Goal: Find specific page/section: Find specific page/section

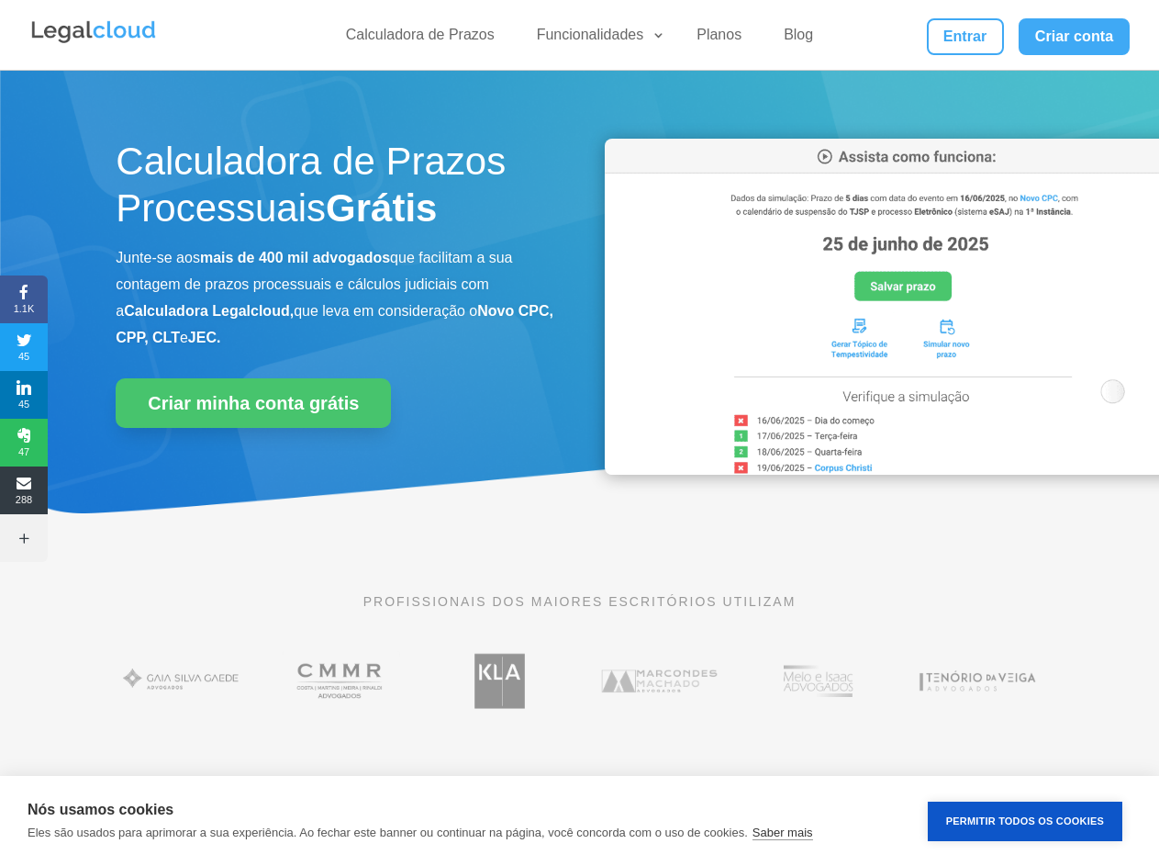
click at [579, 432] on div "Calculadora de Prazos Processuais Grátis Junte-se aos mais de 400 mil advogados…" at bounding box center [579, 312] width 927 height 392
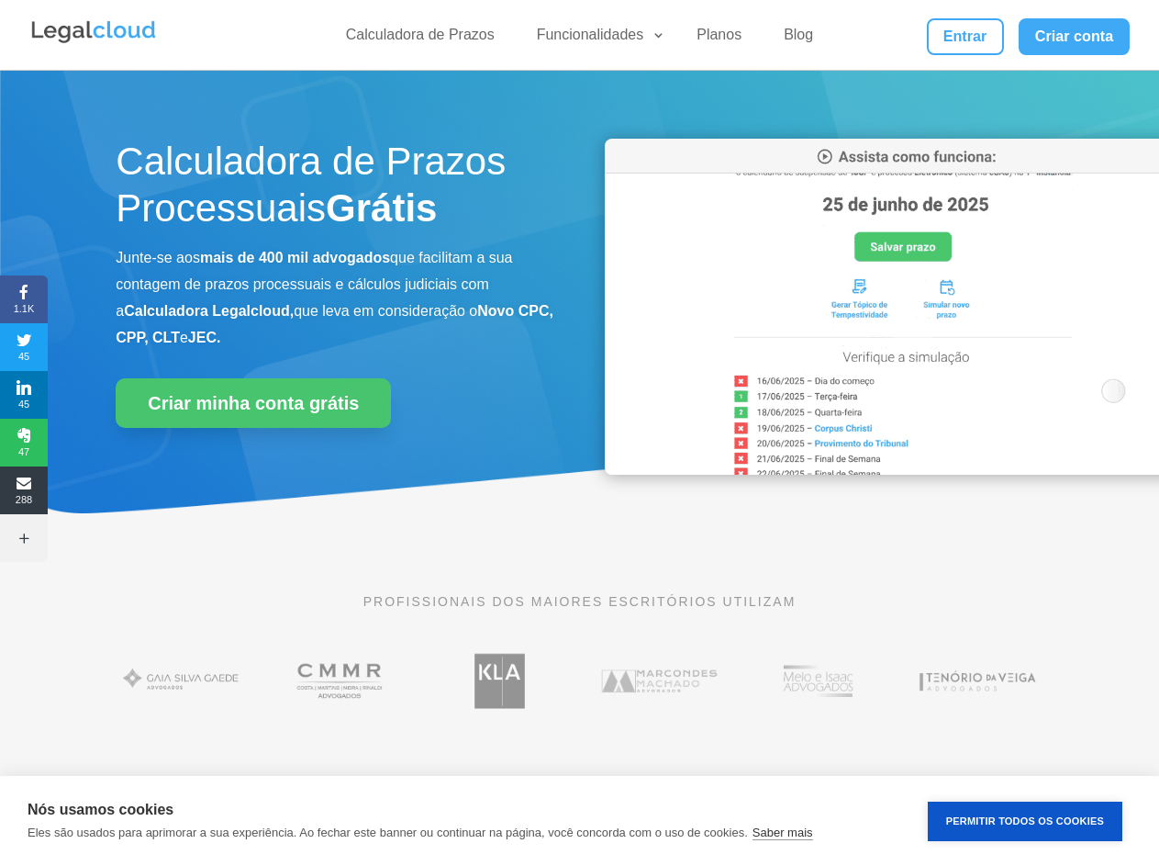
click at [579, 432] on div "Calculadora de Prazos Processuais Grátis Junte-se aos mais de 400 mil advogados…" at bounding box center [579, 312] width 927 height 392
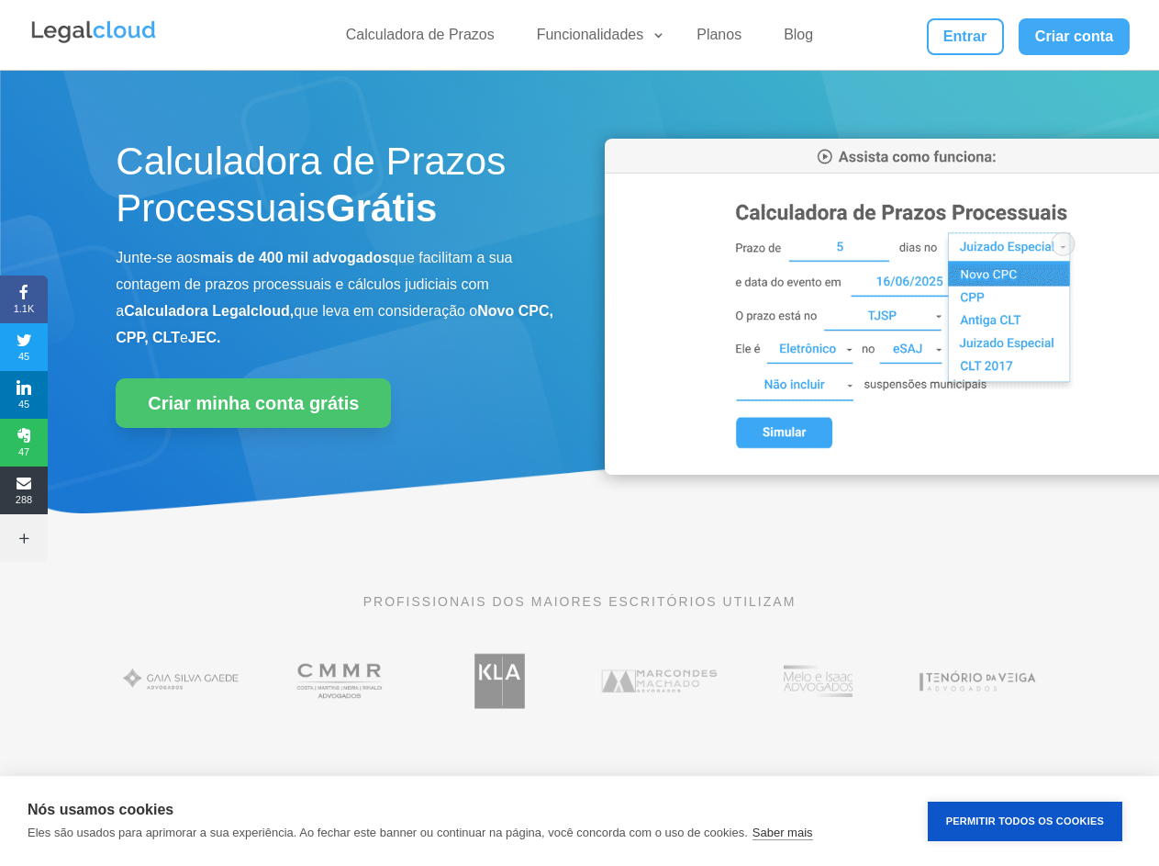
click at [596, 39] on link "Funcionalidades" at bounding box center [596, 39] width 140 height 27
click at [24, 299] on span "1.1K" at bounding box center [24, 299] width 48 height 29
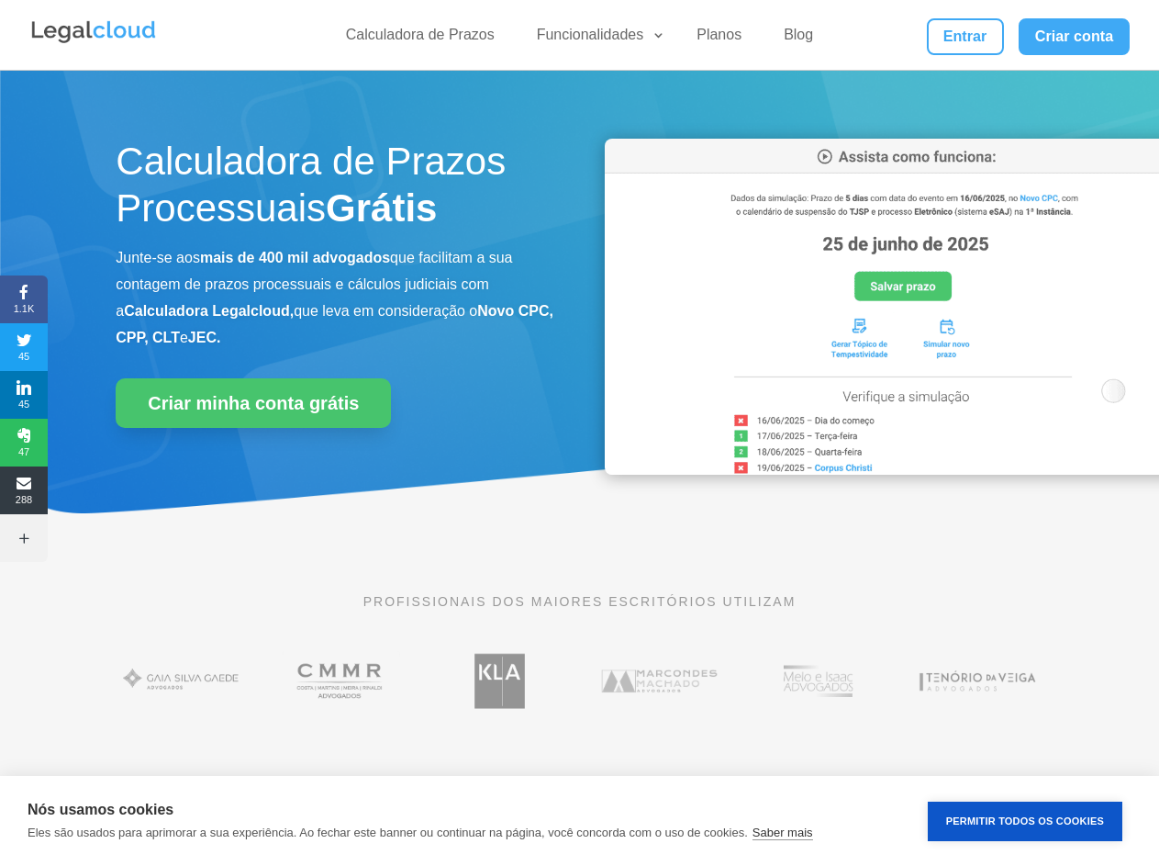
click at [24, 347] on span "45" at bounding box center [24, 346] width 48 height 29
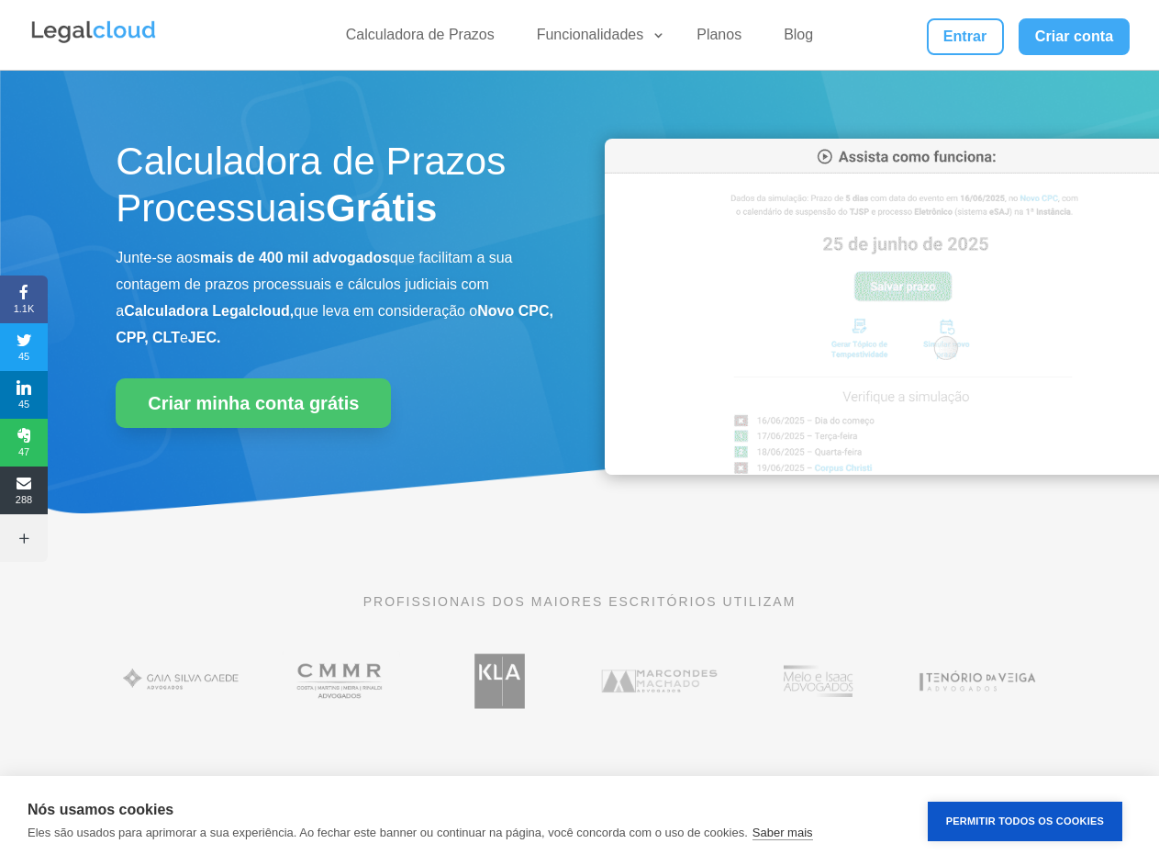
click at [24, 395] on span "45" at bounding box center [24, 394] width 48 height 29
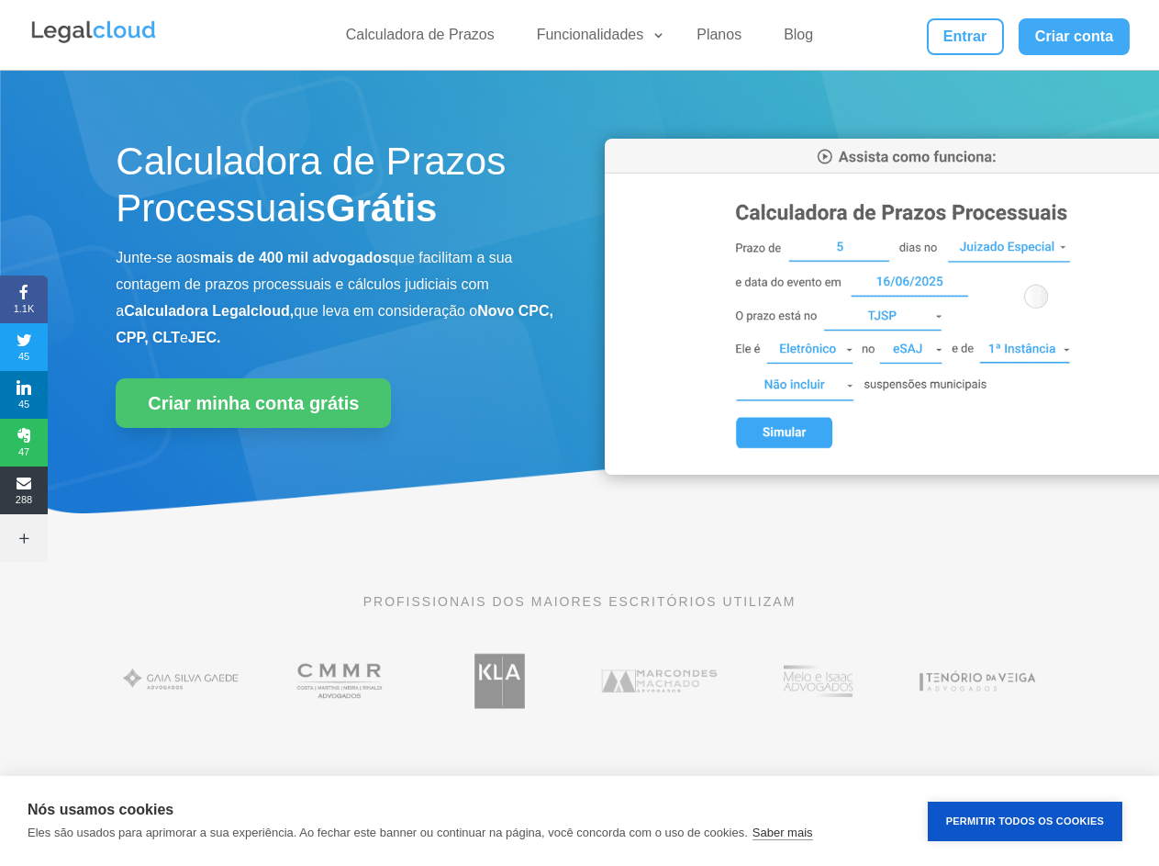
click at [24, 442] on span "47" at bounding box center [24, 442] width 48 height 29
click at [24, 490] on span "288" at bounding box center [24, 489] width 48 height 29
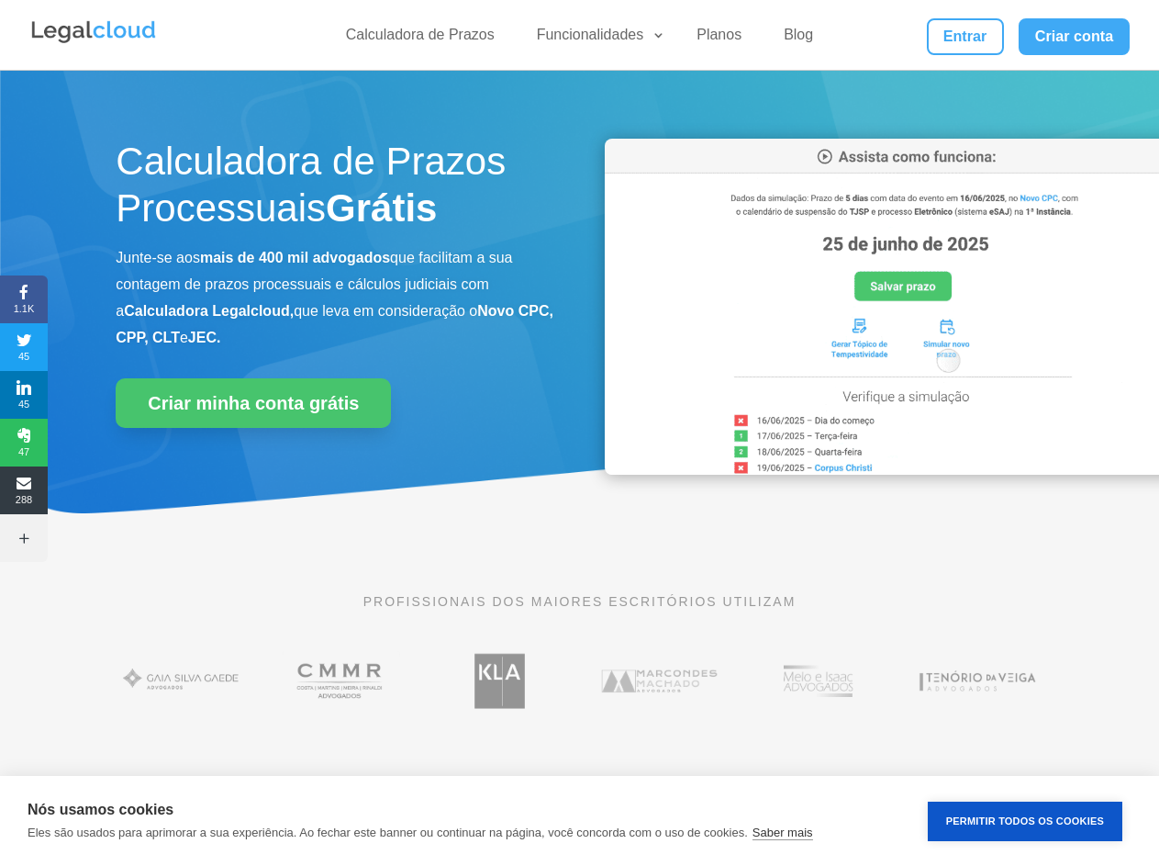
click at [24, 538] on icon at bounding box center [24, 538] width 48 height 15
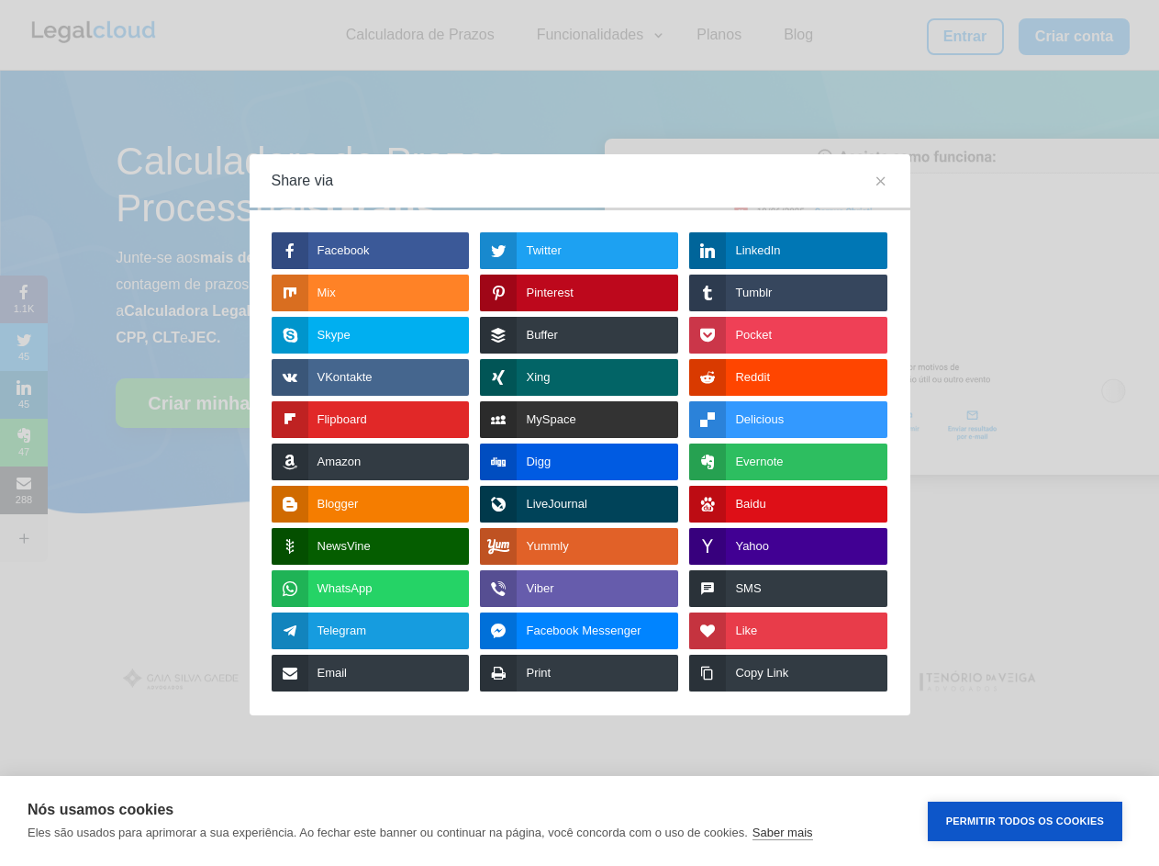
click at [1025, 821] on button "Permitir Todos os Cookies" at bounding box center [1025, 820] width 195 height 39
